Goal: Information Seeking & Learning: Find specific page/section

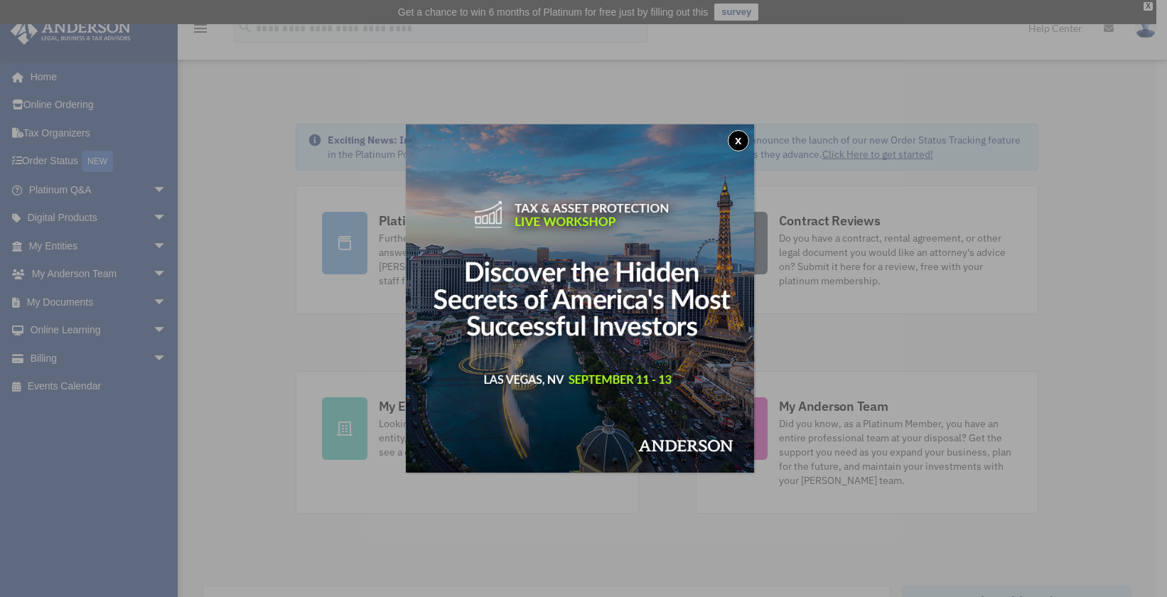
click at [744, 136] on button "x" at bounding box center [738, 140] width 21 height 21
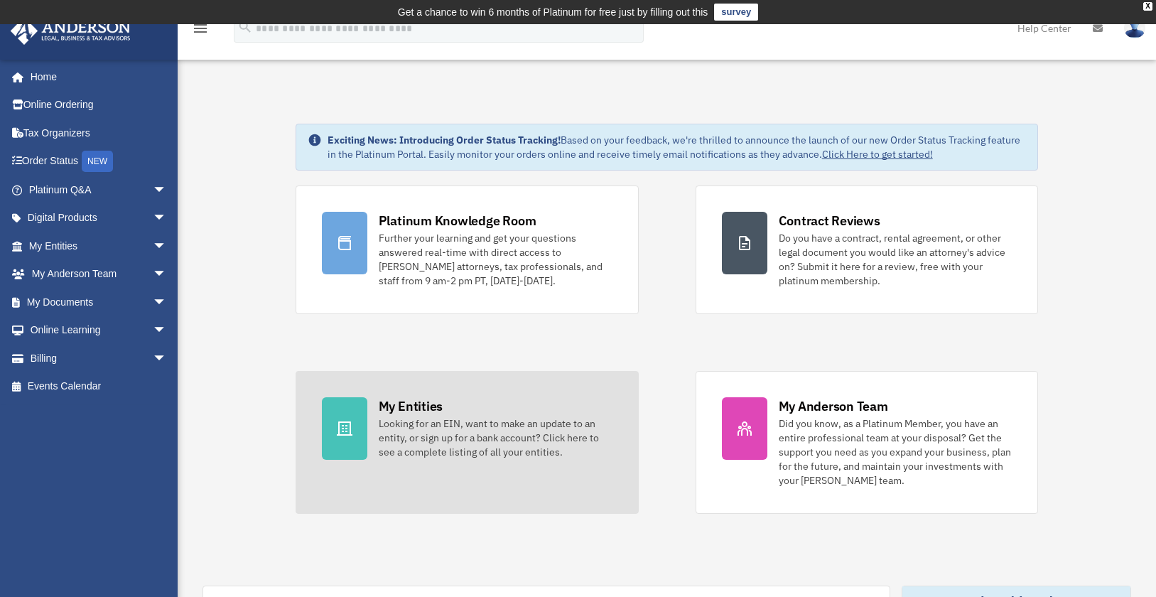
click at [475, 438] on div "Looking for an EIN, want to make an update to an entity, or sign up for a bank …" at bounding box center [496, 437] width 234 height 43
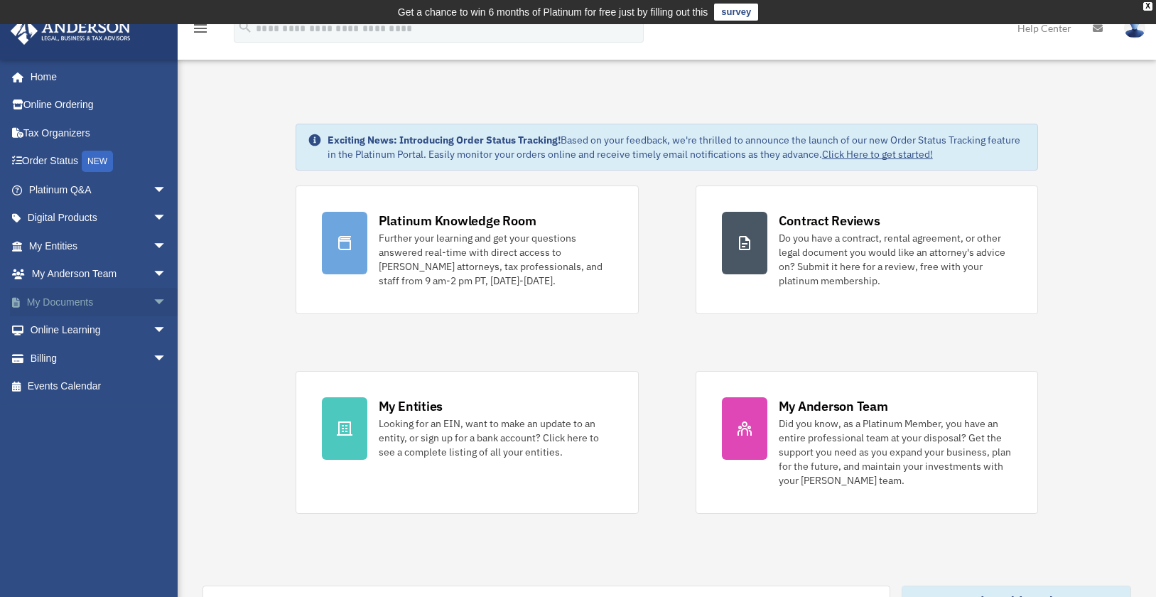
click at [153, 301] on span "arrow_drop_down" at bounding box center [167, 302] width 28 height 29
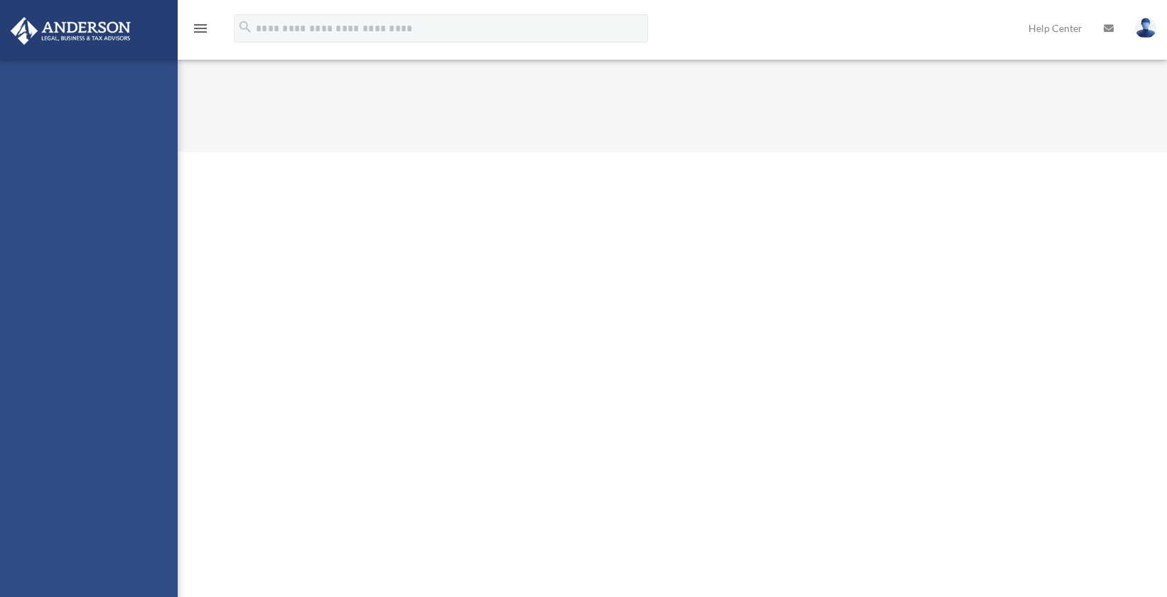
drag, startPoint x: 0, startPoint y: 0, endPoint x: 61, endPoint y: 329, distance: 334.7
click at [61, 329] on div "[EMAIL_ADDRESS][DOMAIN_NAME] Sign Out [EMAIL_ADDRESS][DOMAIN_NAME] Home Online …" at bounding box center [89, 358] width 178 height 597
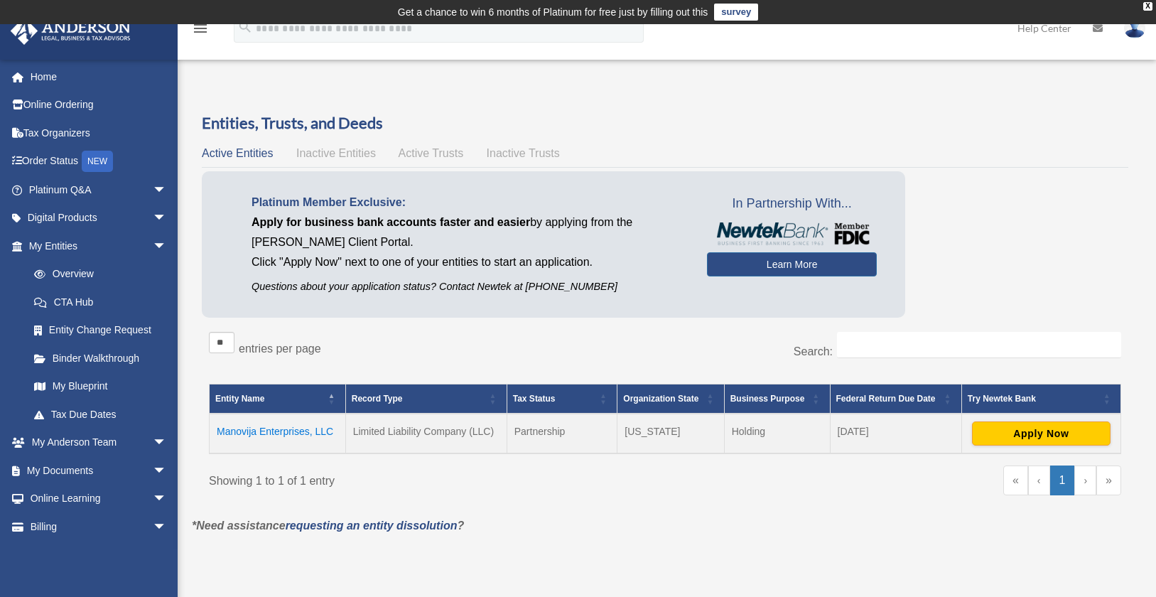
click at [279, 431] on td "Manovija Enterprises, LLC" at bounding box center [278, 434] width 136 height 40
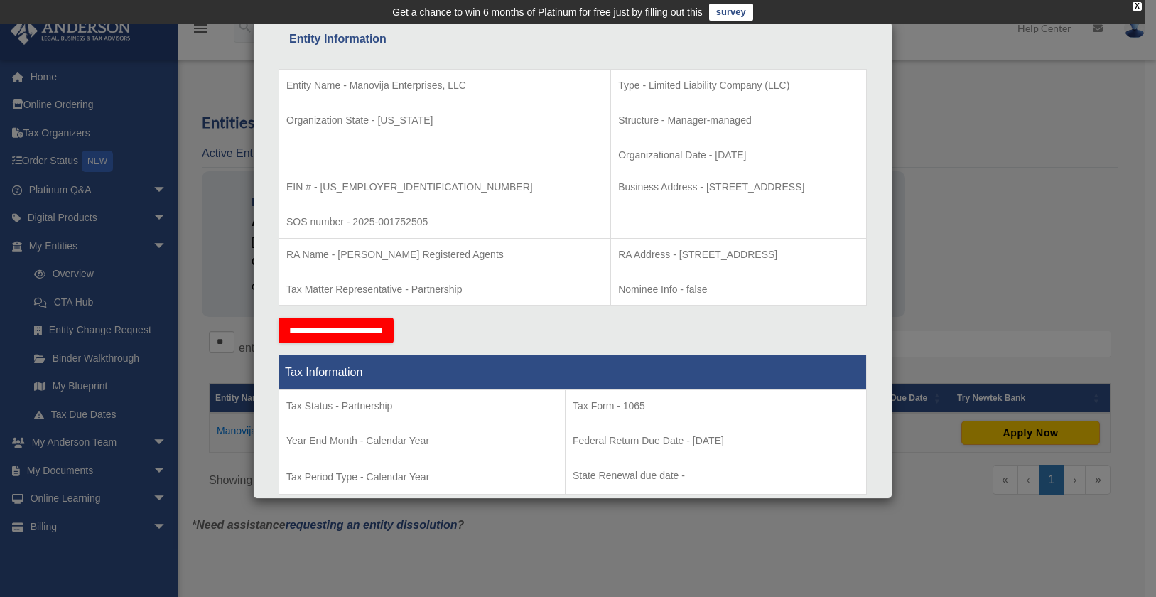
scroll to position [355, 0]
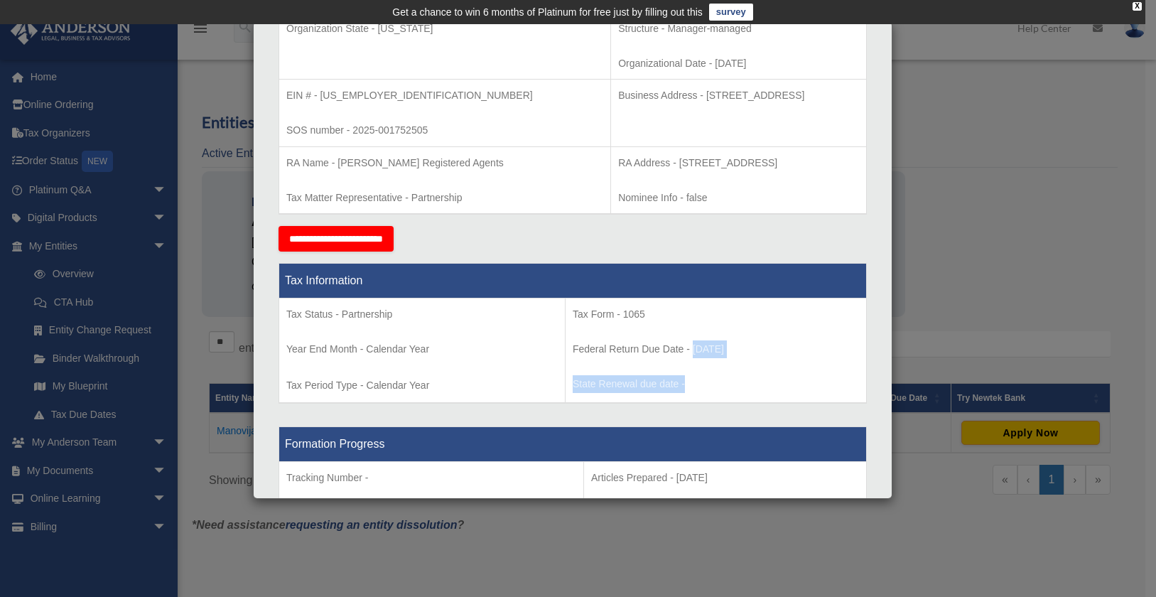
drag, startPoint x: 680, startPoint y: 351, endPoint x: 729, endPoint y: 359, distance: 49.7
click at [729, 359] on td "Tax Form - 1065 Federal Return Due Date - March 15 State Renewal due date -" at bounding box center [715, 350] width 301 height 105
click at [471, 352] on p "Year End Month - Calendar Year" at bounding box center [421, 349] width 271 height 18
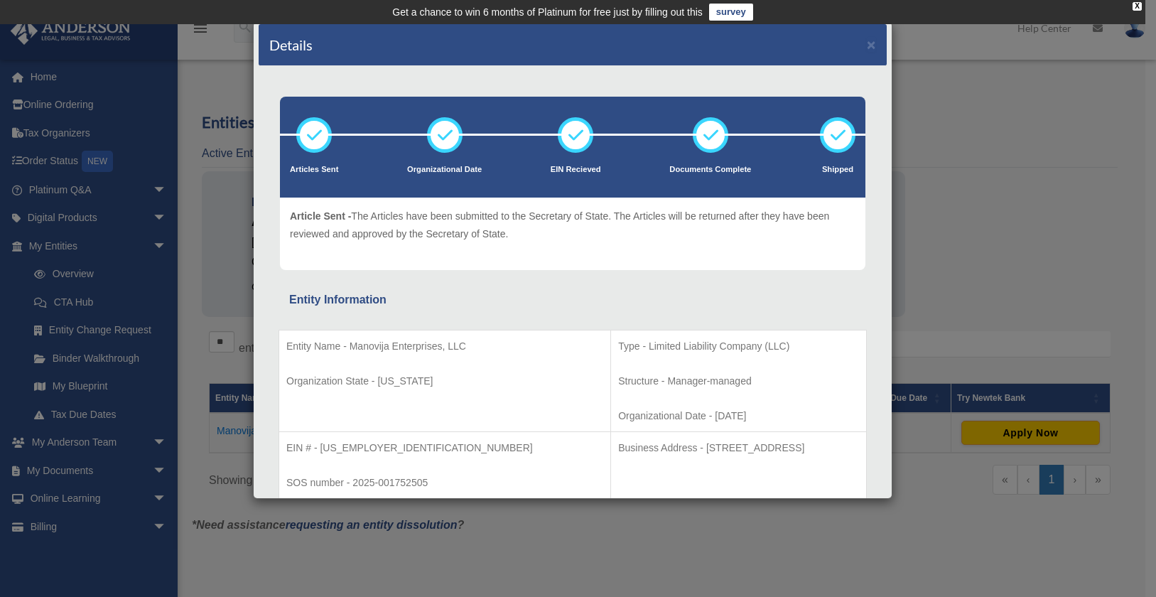
scroll to position [0, 0]
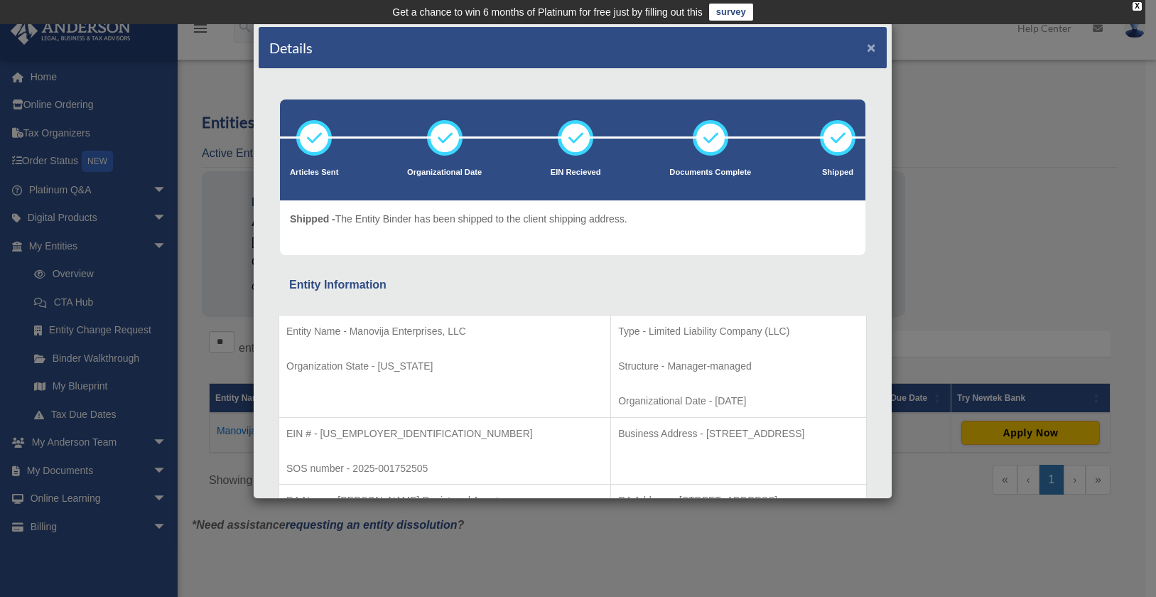
click at [867, 43] on button "×" at bounding box center [871, 47] width 9 height 15
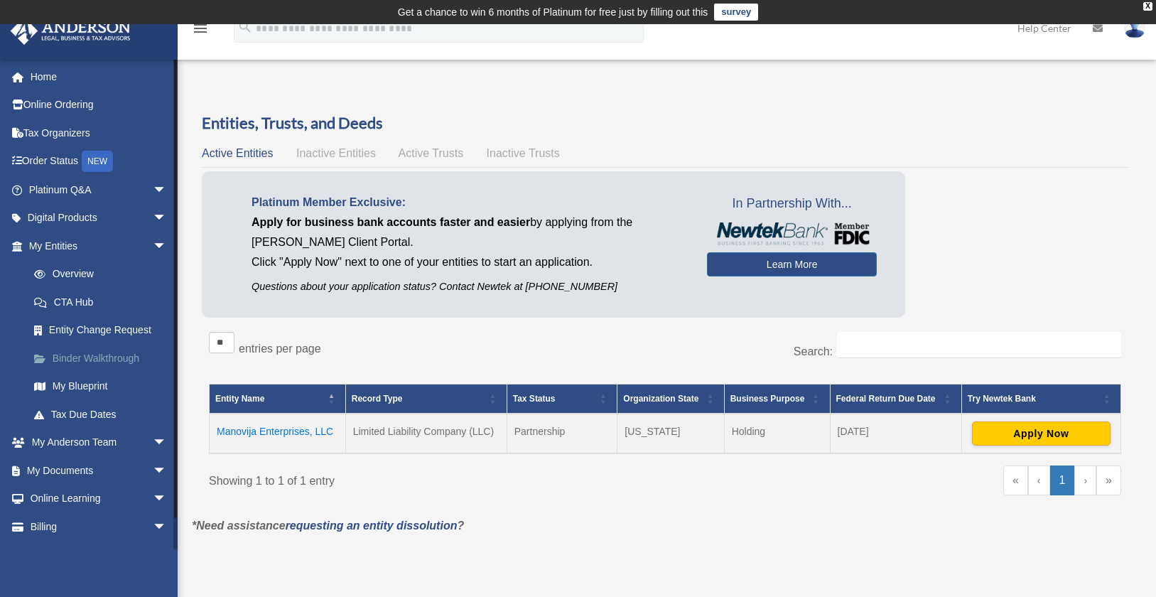
click at [96, 358] on link "Binder Walkthrough" at bounding box center [104, 358] width 168 height 28
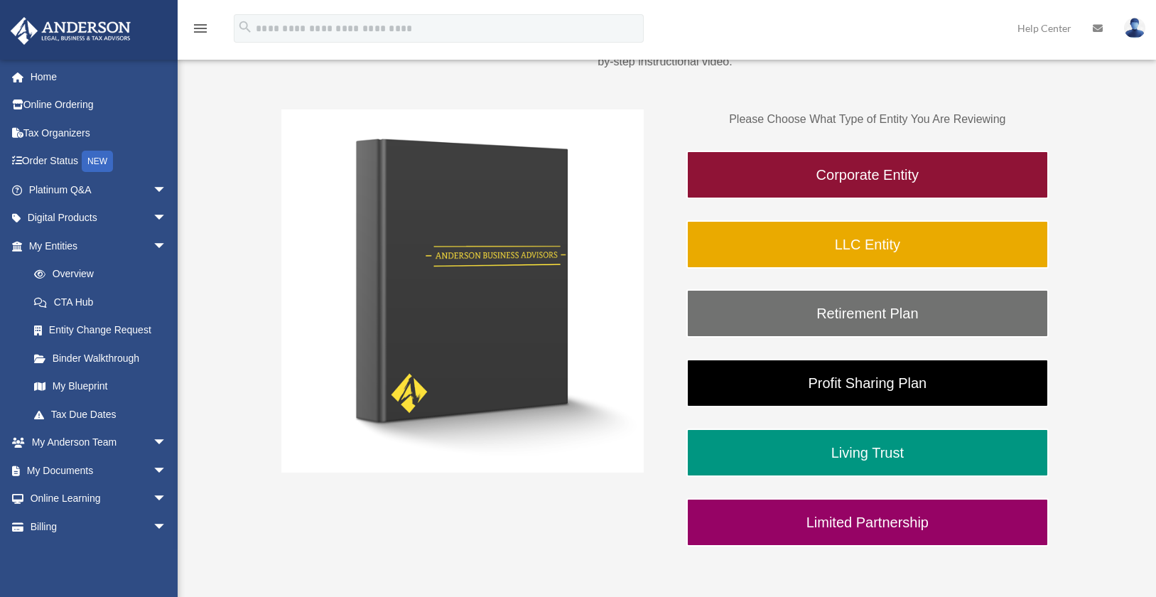
scroll to position [213, 0]
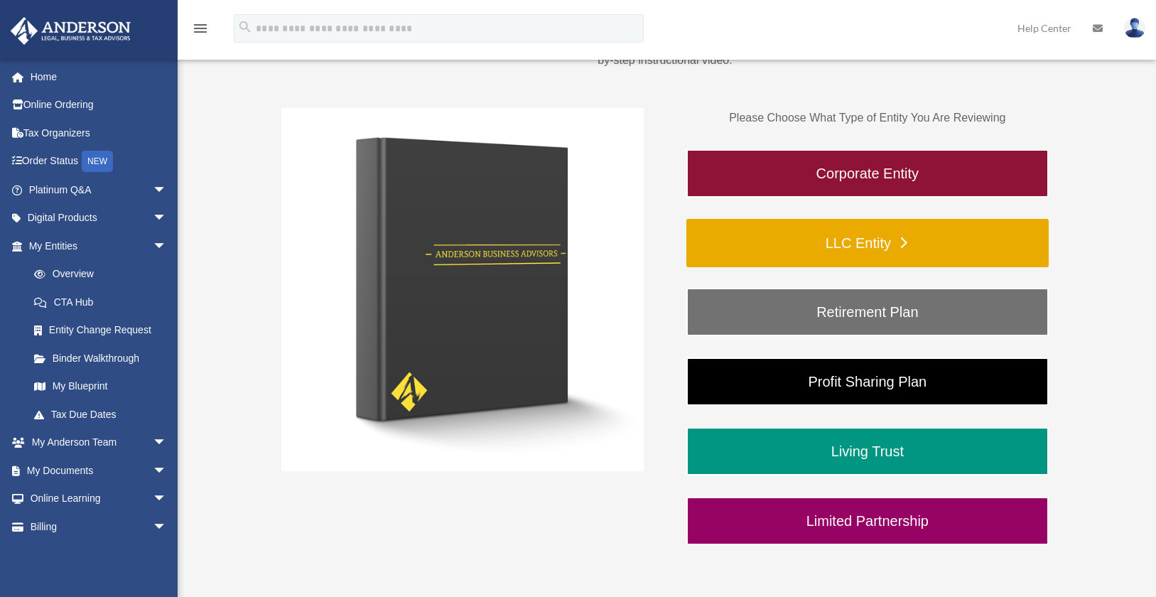
click at [863, 237] on link "LLC Entity" at bounding box center [867, 243] width 362 height 48
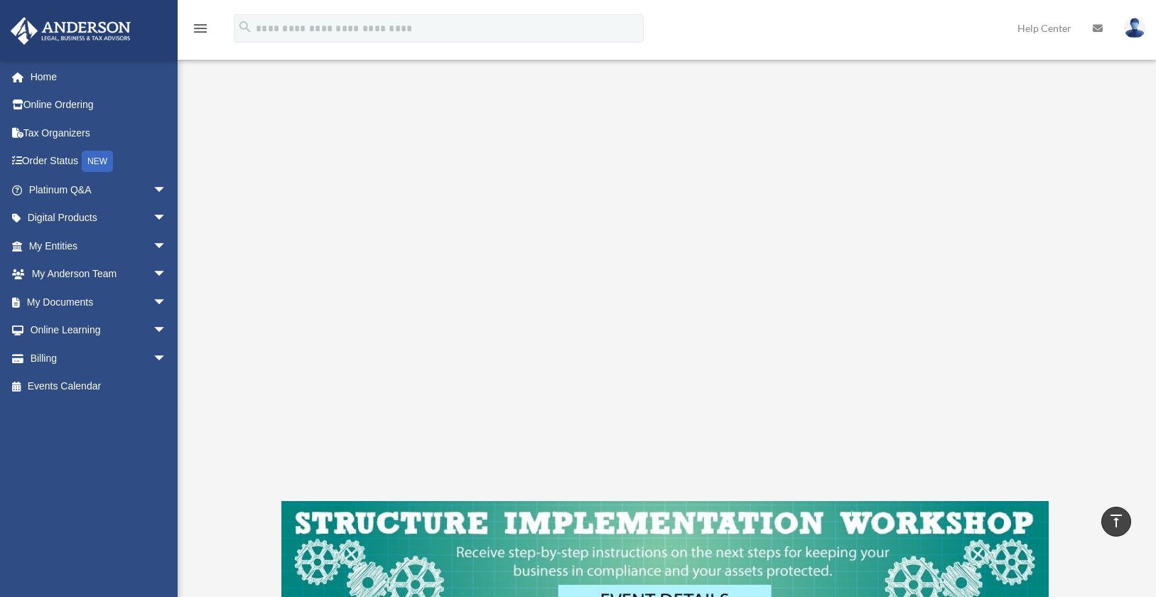
scroll to position [213, 0]
click at [153, 189] on span "arrow_drop_down" at bounding box center [167, 190] width 28 height 29
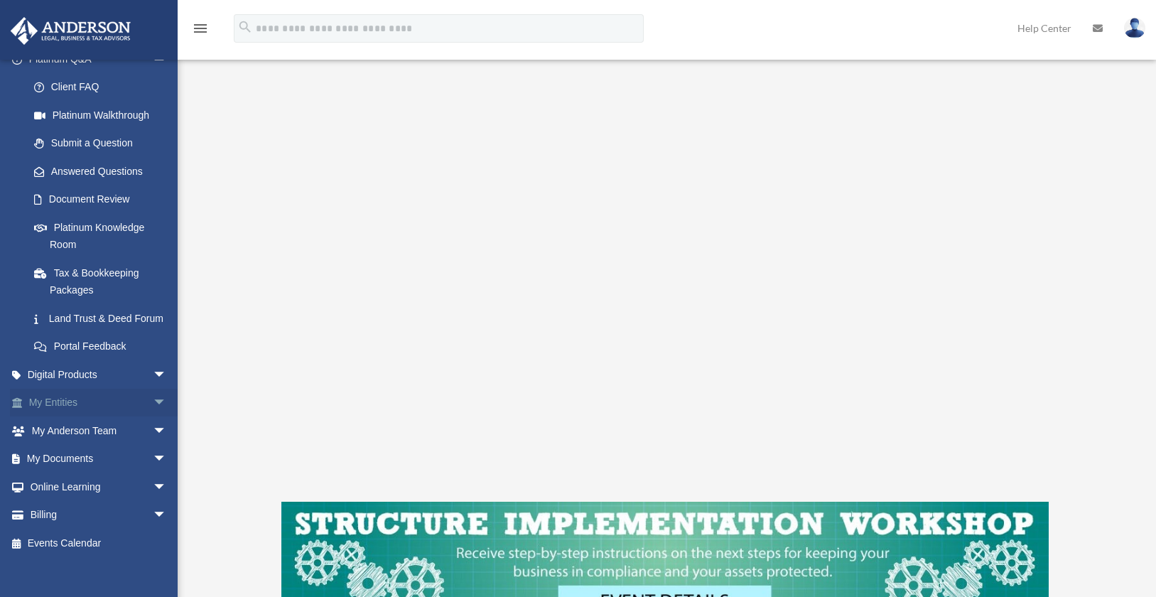
scroll to position [159, 0]
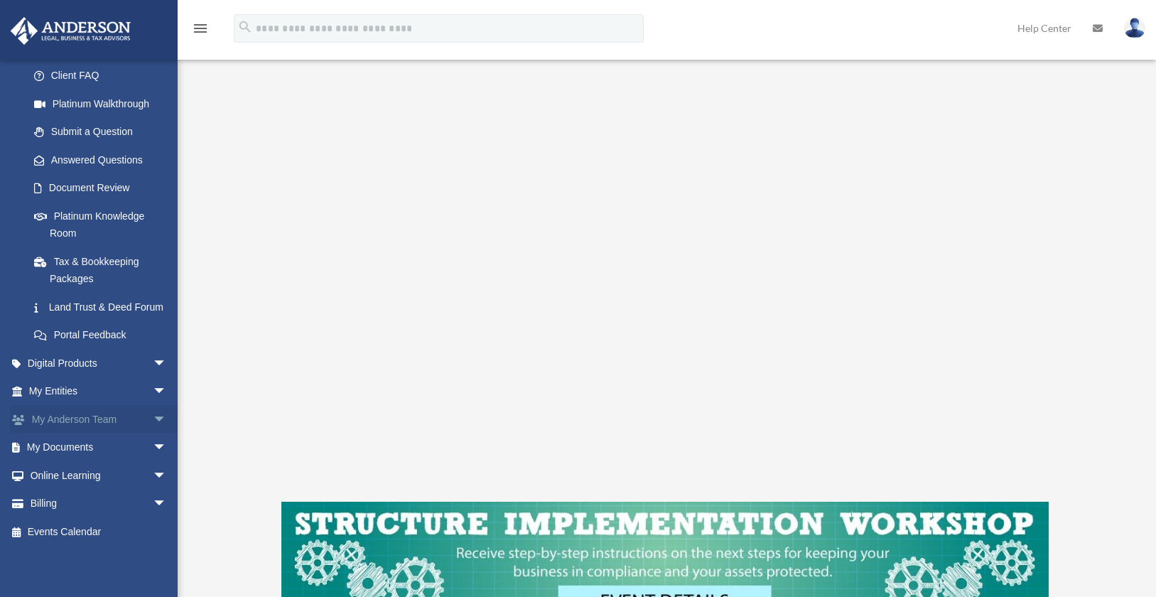
click at [153, 419] on span "arrow_drop_down" at bounding box center [167, 419] width 28 height 29
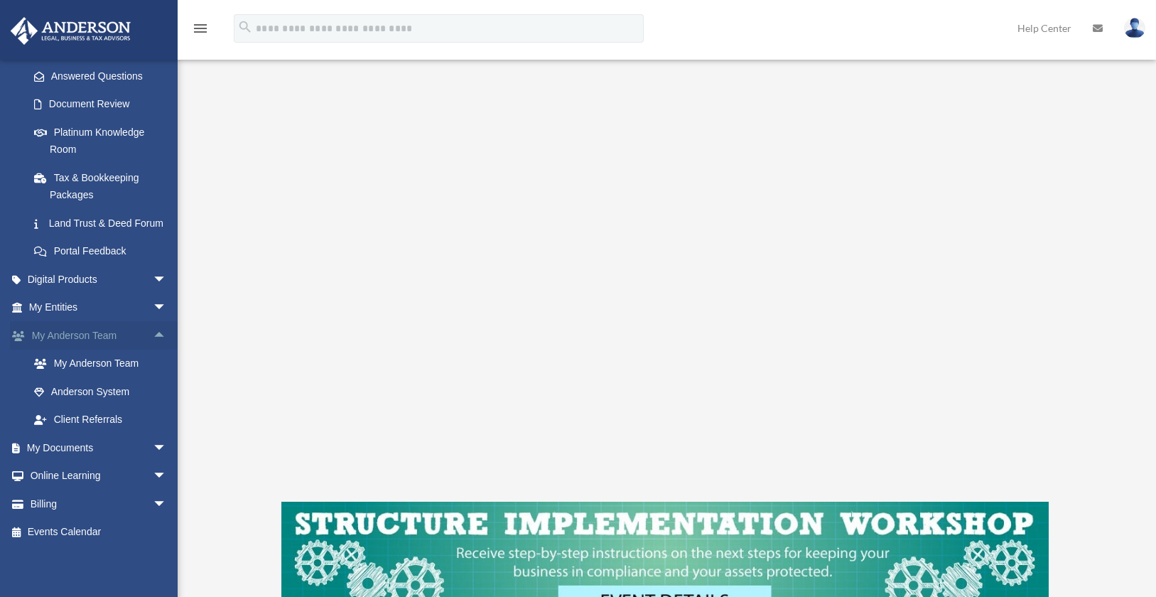
scroll to position [244, 0]
click at [153, 446] on span "arrow_drop_down" at bounding box center [167, 448] width 28 height 29
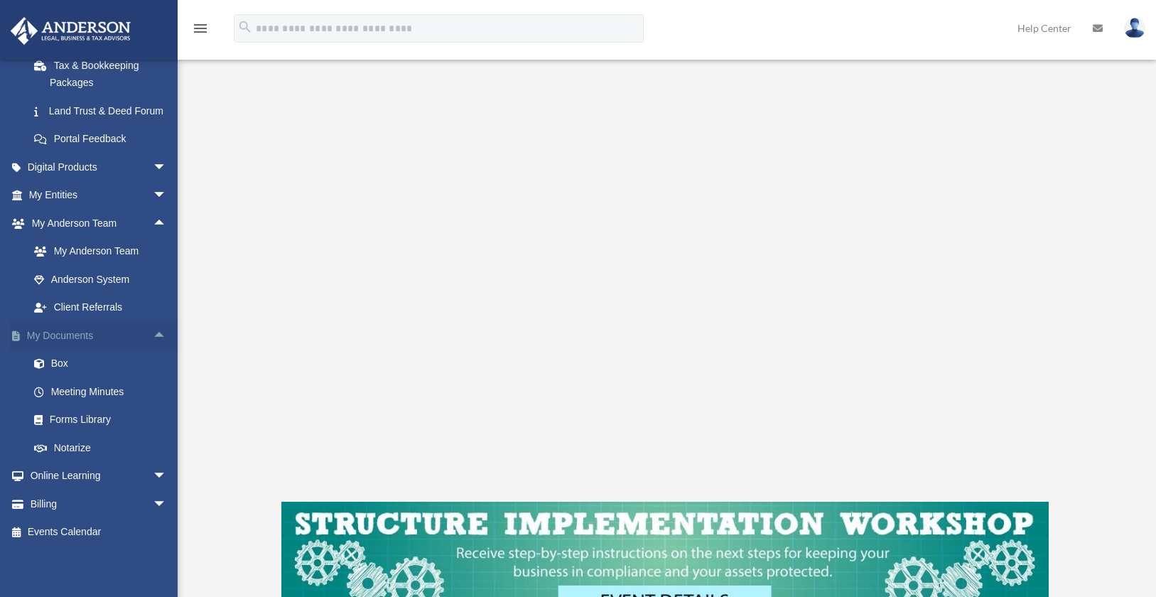
scroll to position [356, 0]
click at [93, 389] on link "Meeting Minutes" at bounding box center [104, 391] width 168 height 28
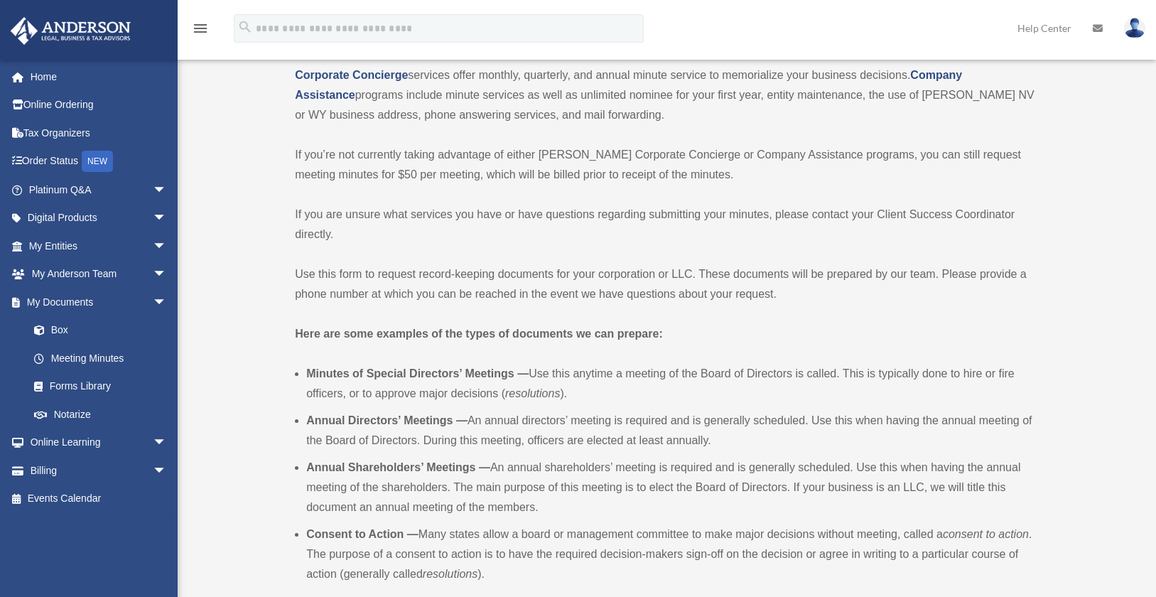
scroll to position [213, 0]
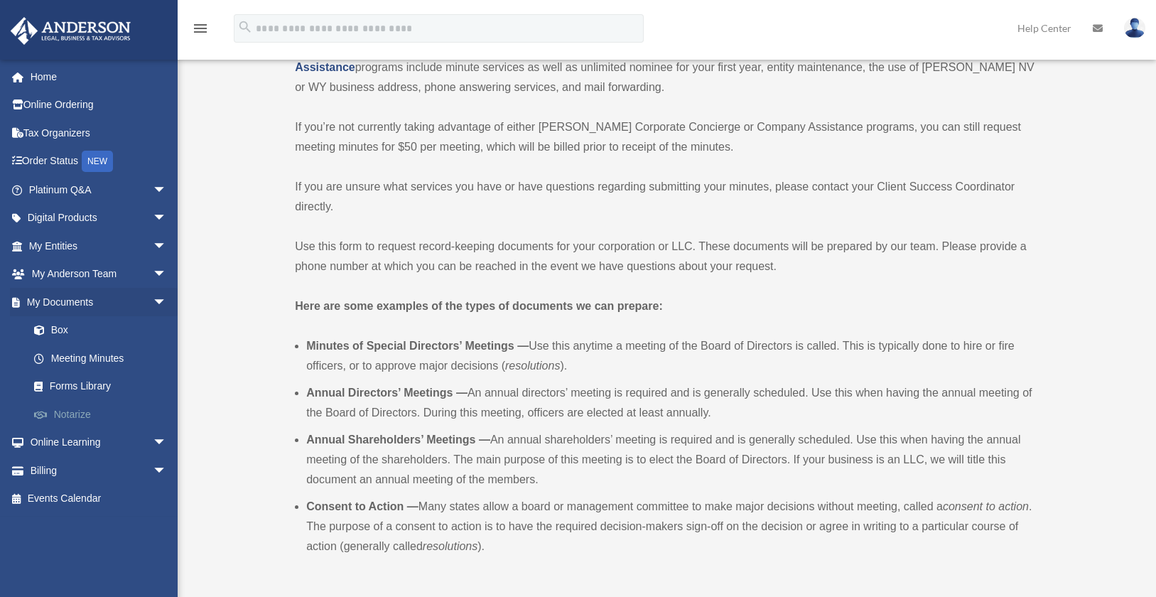
click at [66, 412] on link "Notarize" at bounding box center [104, 414] width 168 height 28
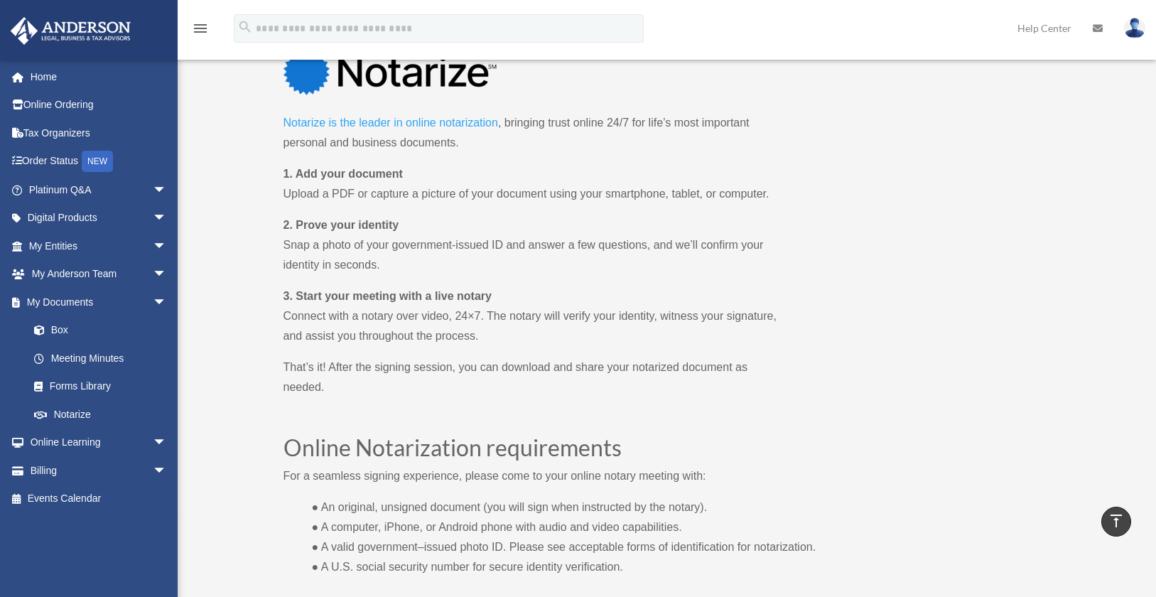
scroll to position [640, 0]
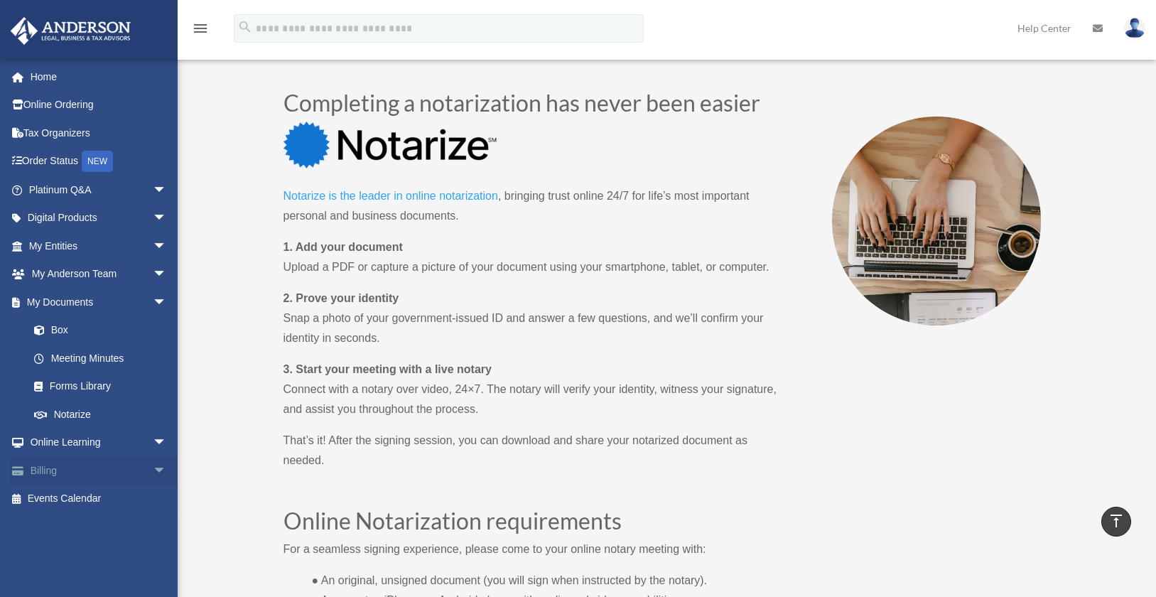
click at [153, 470] on span "arrow_drop_down" at bounding box center [167, 470] width 28 height 29
click at [55, 159] on link "Order Status NEW" at bounding box center [99, 161] width 178 height 29
click at [107, 159] on div "NEW" at bounding box center [97, 161] width 31 height 21
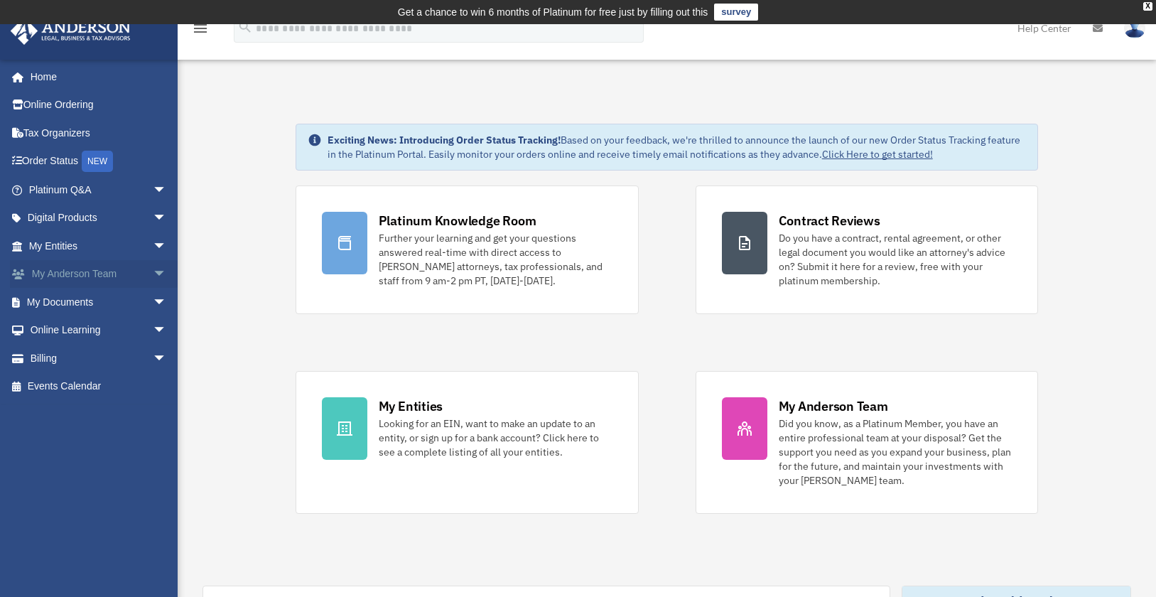
click at [77, 271] on link "My Anderson Team arrow_drop_down" at bounding box center [99, 274] width 178 height 28
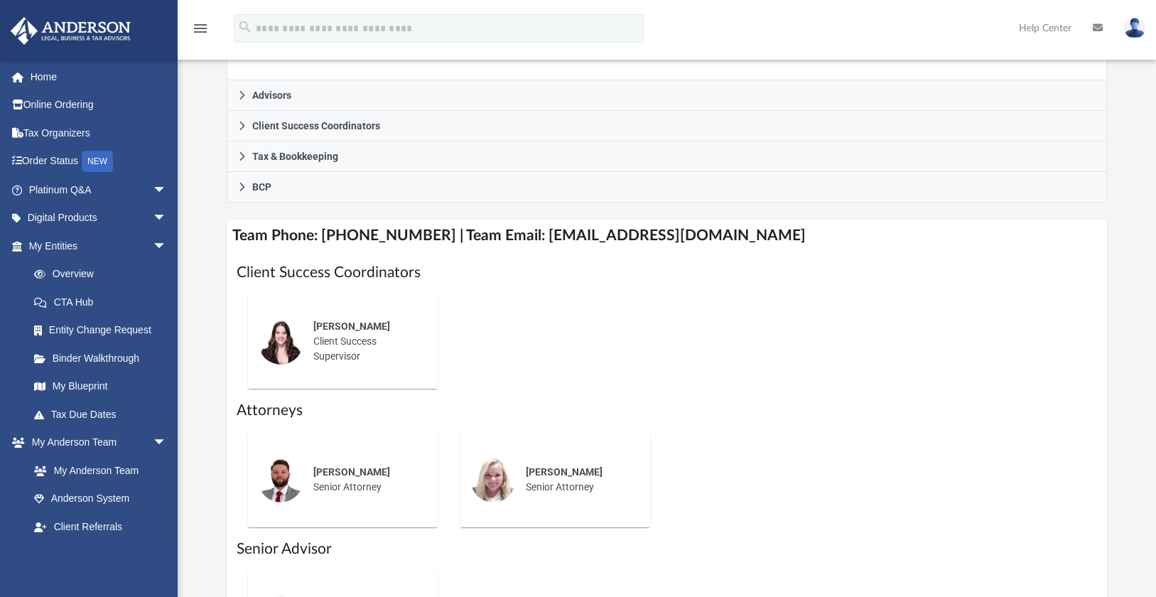
scroll to position [426, 0]
click at [99, 414] on link "Tax Due Dates" at bounding box center [104, 414] width 168 height 28
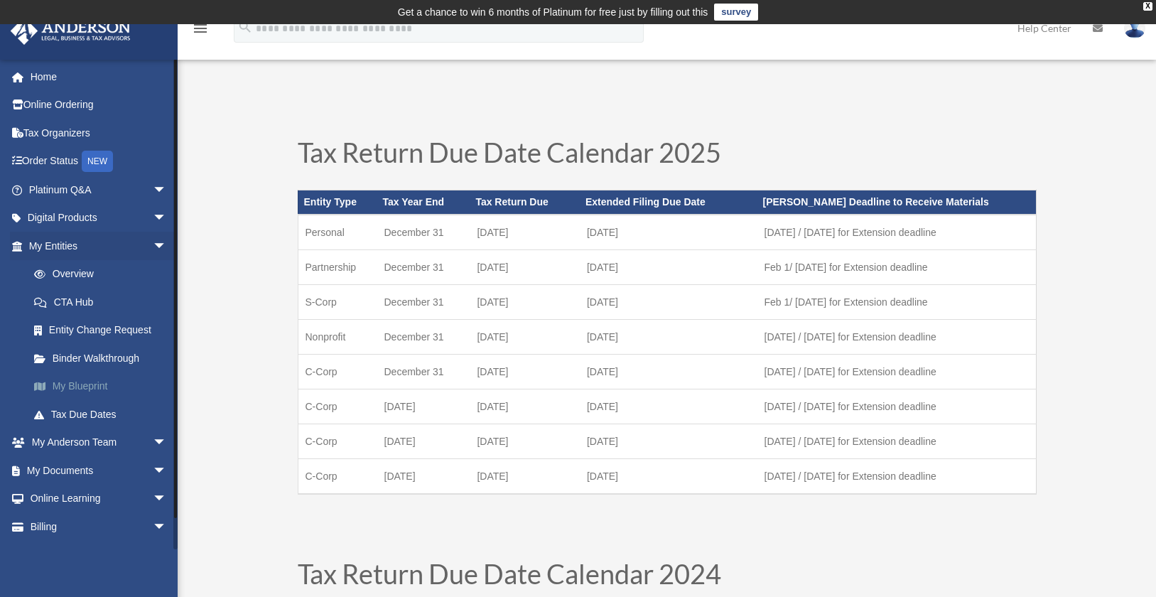
click at [84, 384] on link "My Blueprint" at bounding box center [104, 386] width 168 height 28
